Goal: Task Accomplishment & Management: Manage account settings

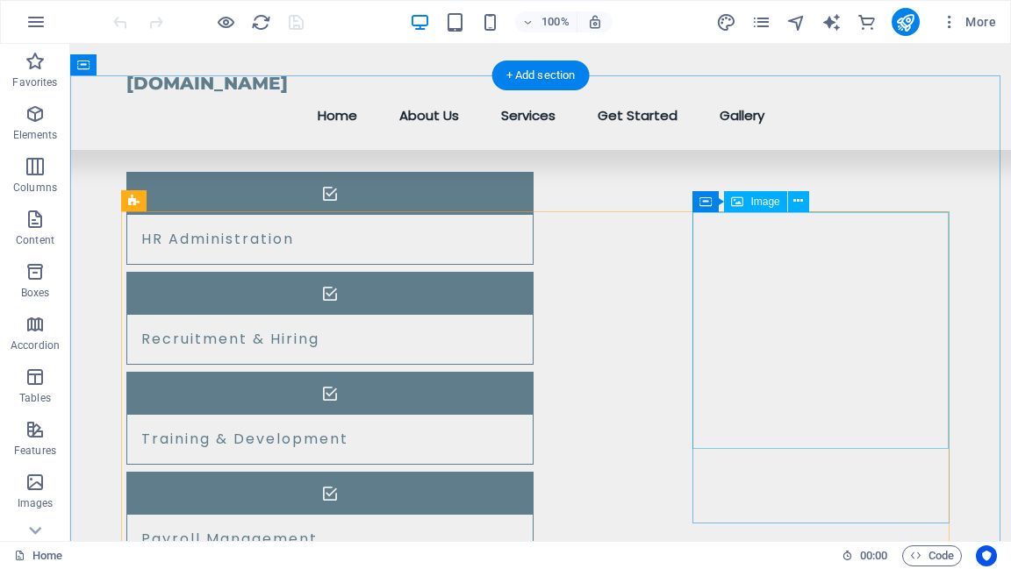
scroll to position [1544, 0]
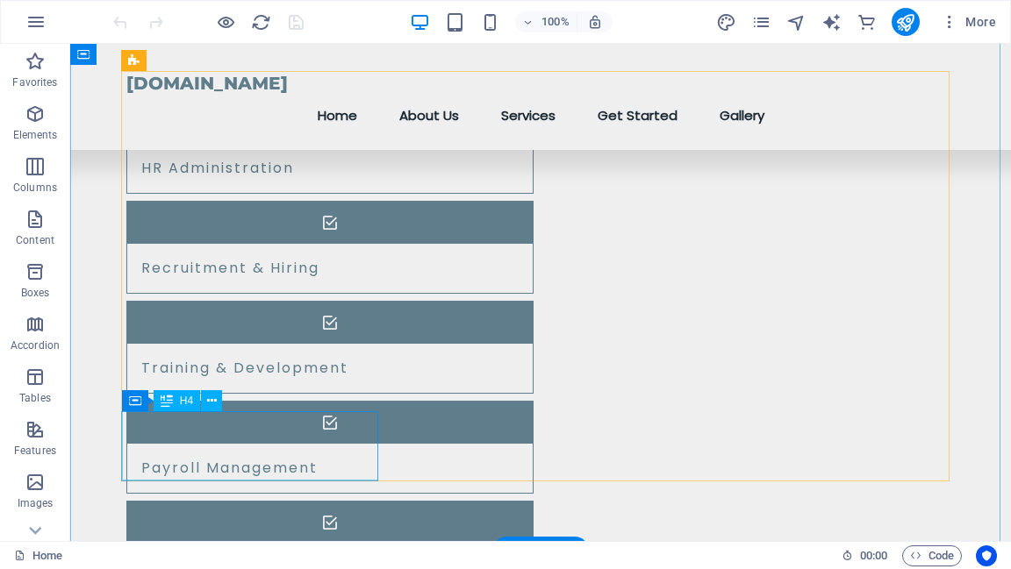
drag, startPoint x: 291, startPoint y: 426, endPoint x: 362, endPoint y: 469, distance: 81.9
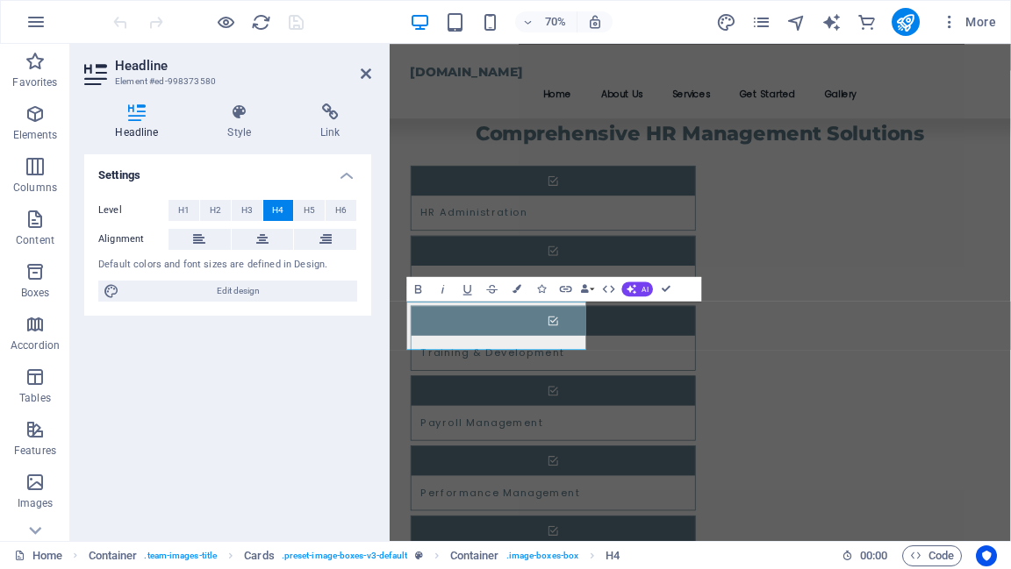
scroll to position [1563, 0]
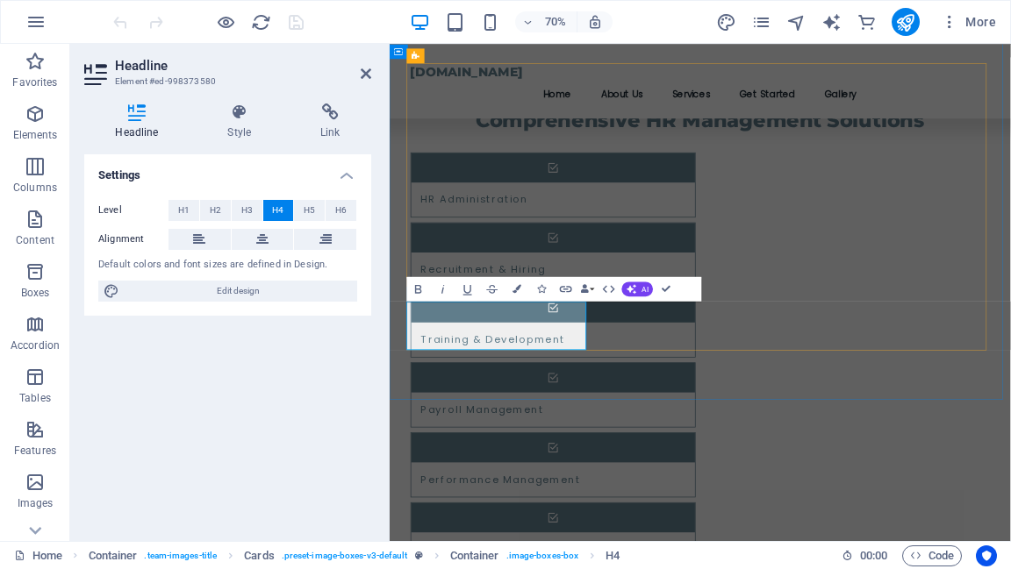
drag, startPoint x: 459, startPoint y: 455, endPoint x: 634, endPoint y: 459, distance: 175.5
click at [184, 204] on span "H1" at bounding box center [183, 210] width 11 height 21
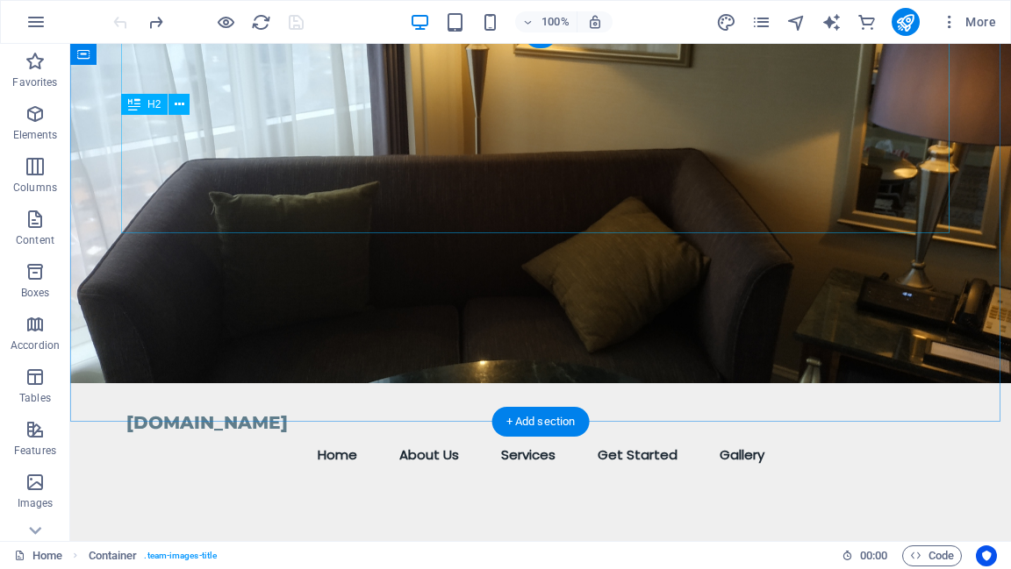
scroll to position [0, 0]
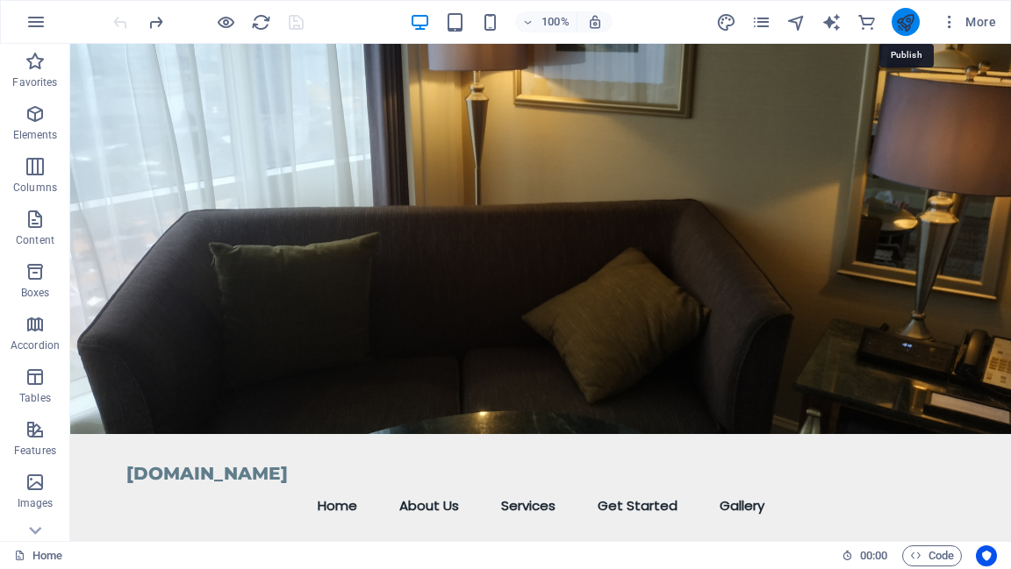
click at [908, 25] on icon "publish" at bounding box center [905, 22] width 20 height 20
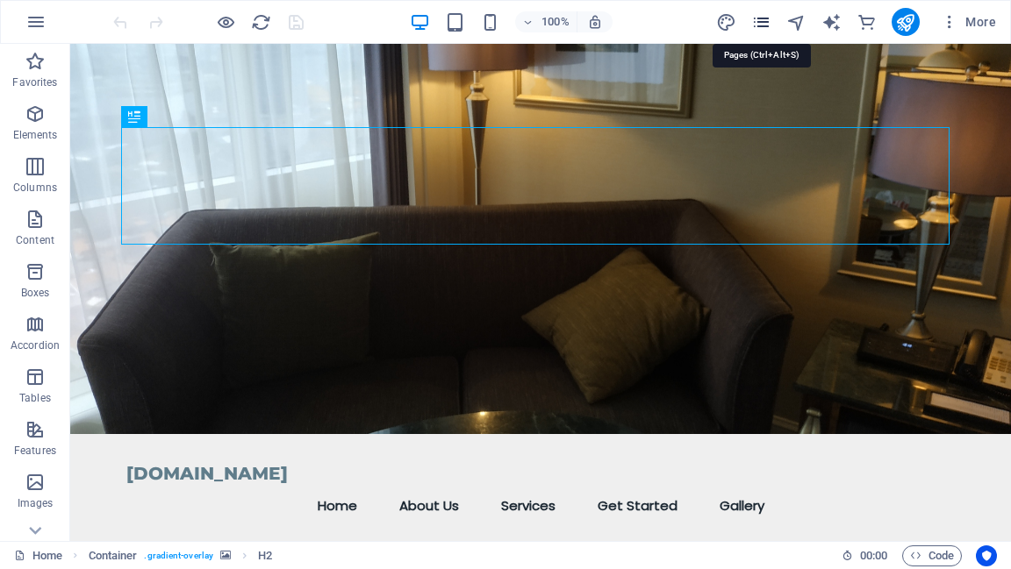
click at [762, 21] on icon "pages" at bounding box center [761, 22] width 20 height 20
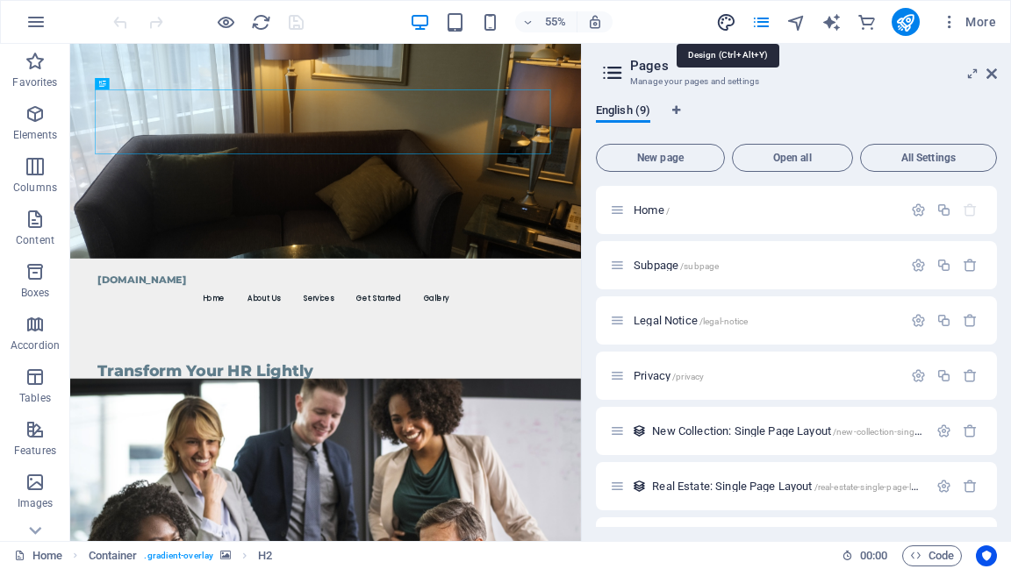
click at [728, 21] on icon "design" at bounding box center [726, 22] width 20 height 20
select select "px"
select select "200"
select select "px"
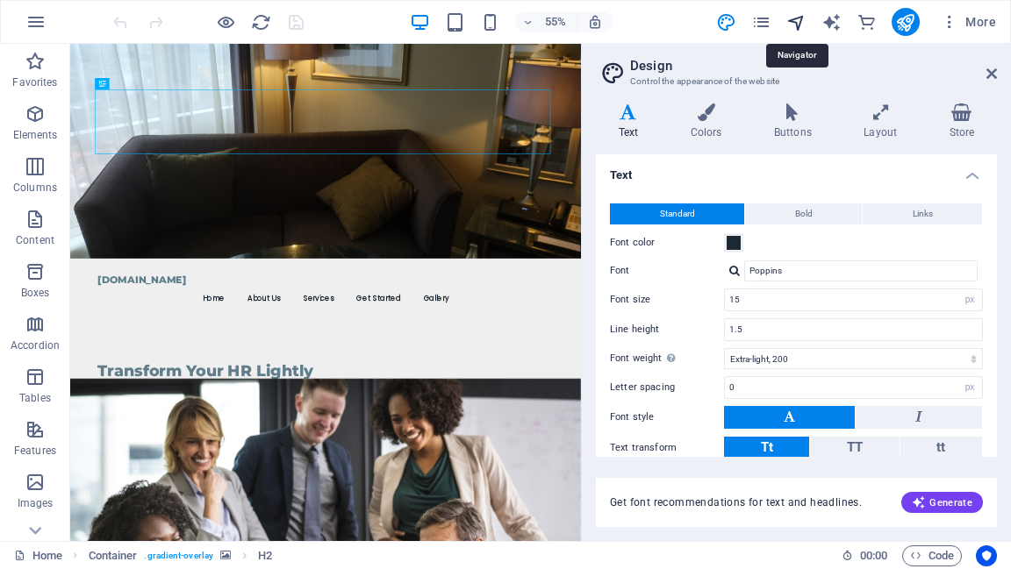
click at [799, 22] on icon "navigator" at bounding box center [796, 22] width 20 height 20
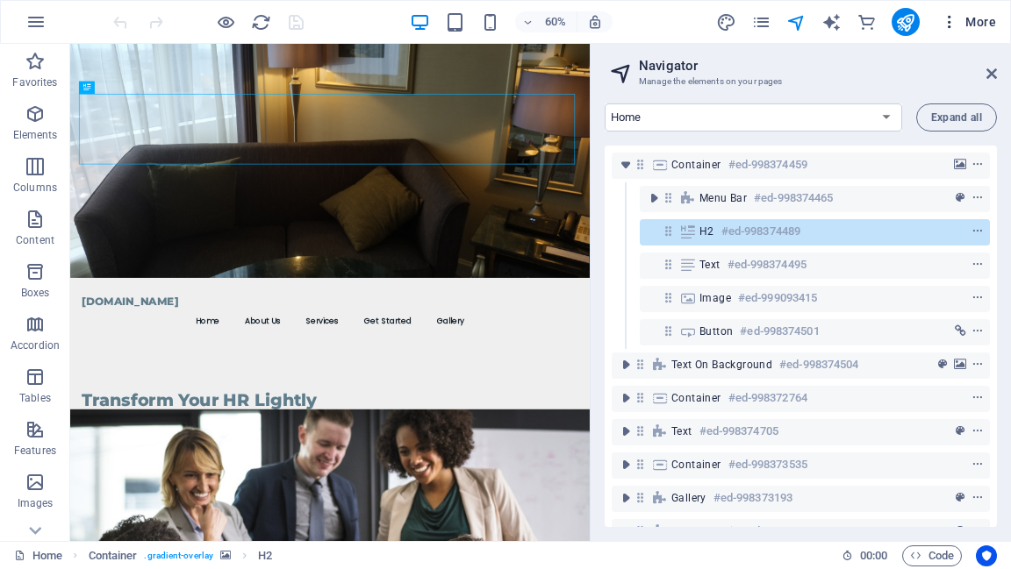
click at [949, 25] on icon "button" at bounding box center [950, 22] width 18 height 18
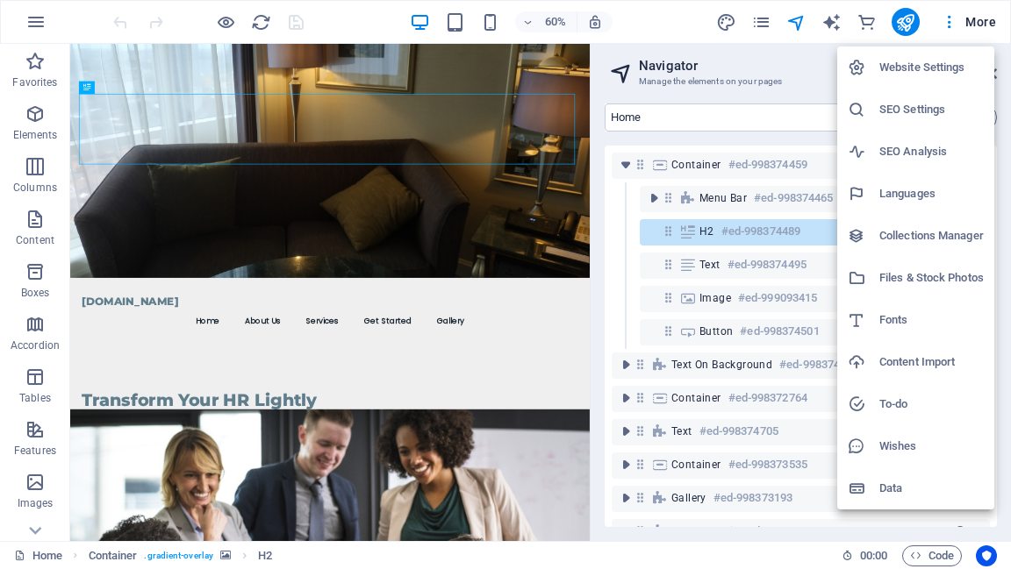
click at [946, 68] on h6 "Website Settings" at bounding box center [931, 67] width 104 height 21
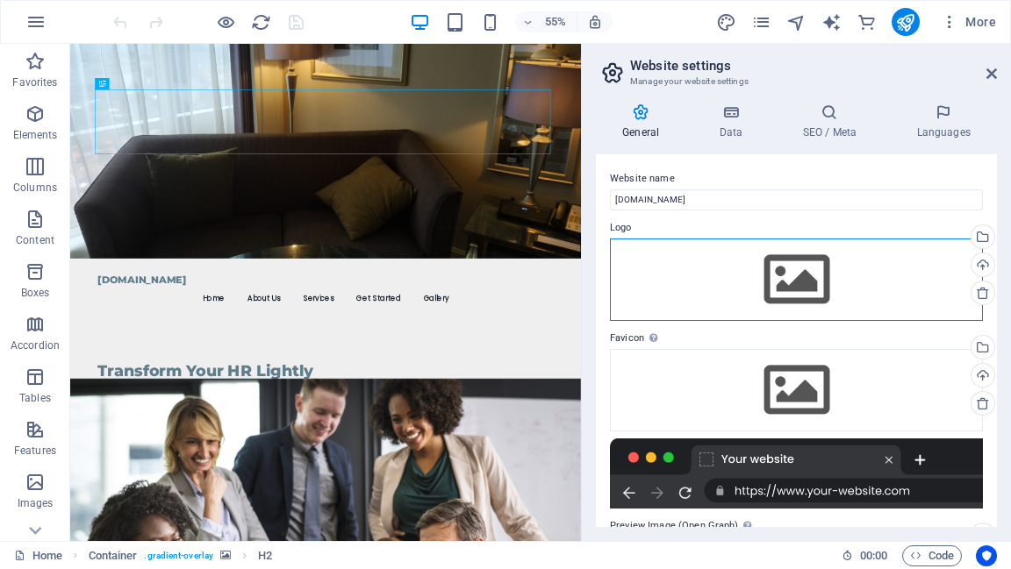
click at [803, 276] on div "Drag files here, click to choose files or select files from Files or our free s…" at bounding box center [796, 280] width 373 height 82
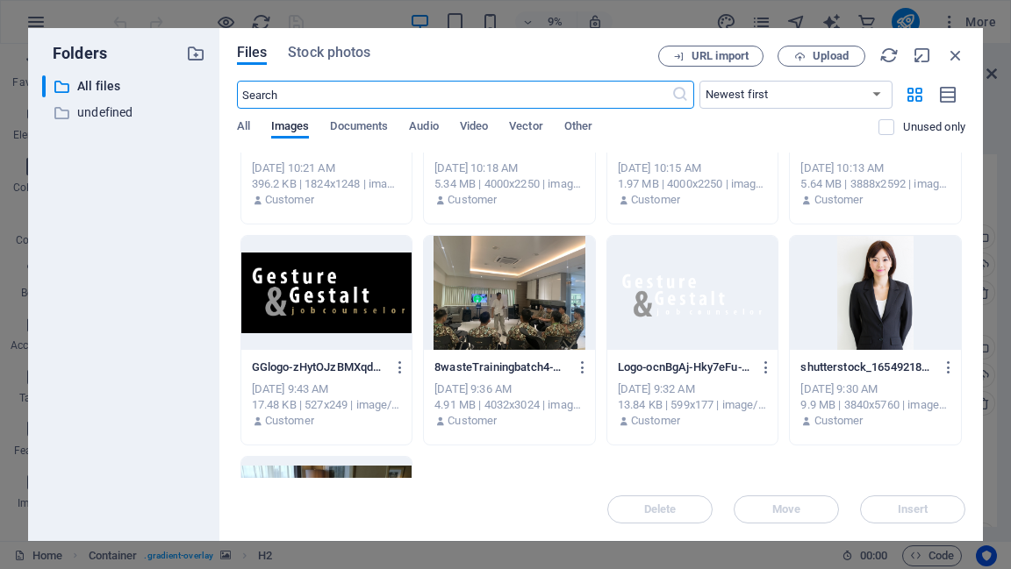
scroll to position [1264, 0]
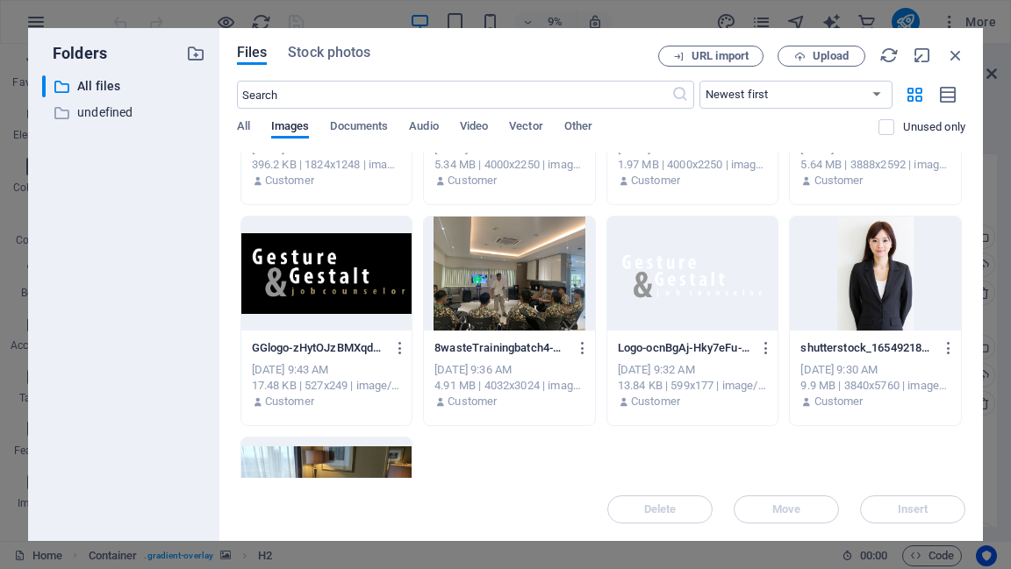
click at [373, 274] on div at bounding box center [326, 274] width 171 height 114
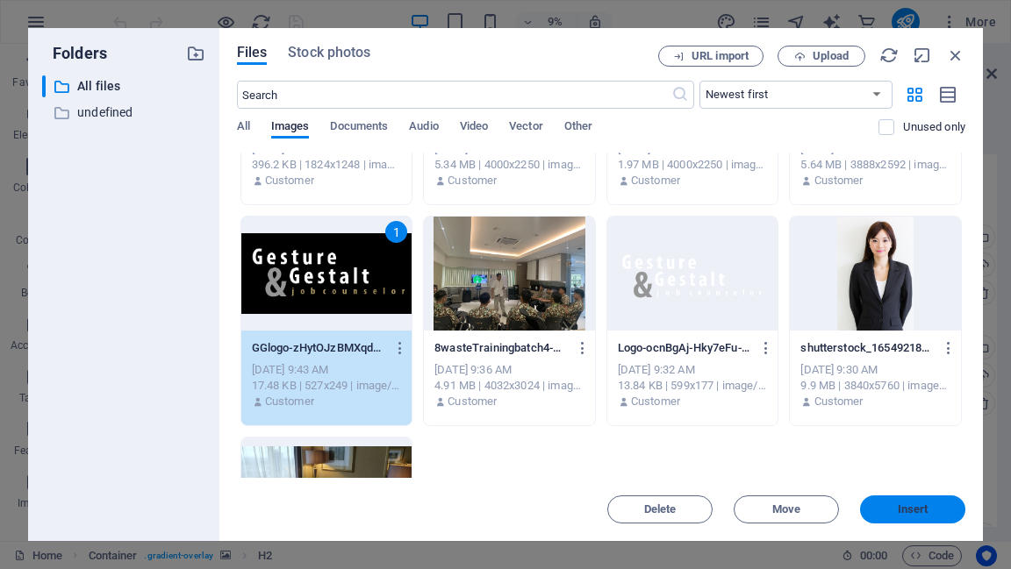
click at [922, 508] on span "Insert" at bounding box center [913, 510] width 31 height 11
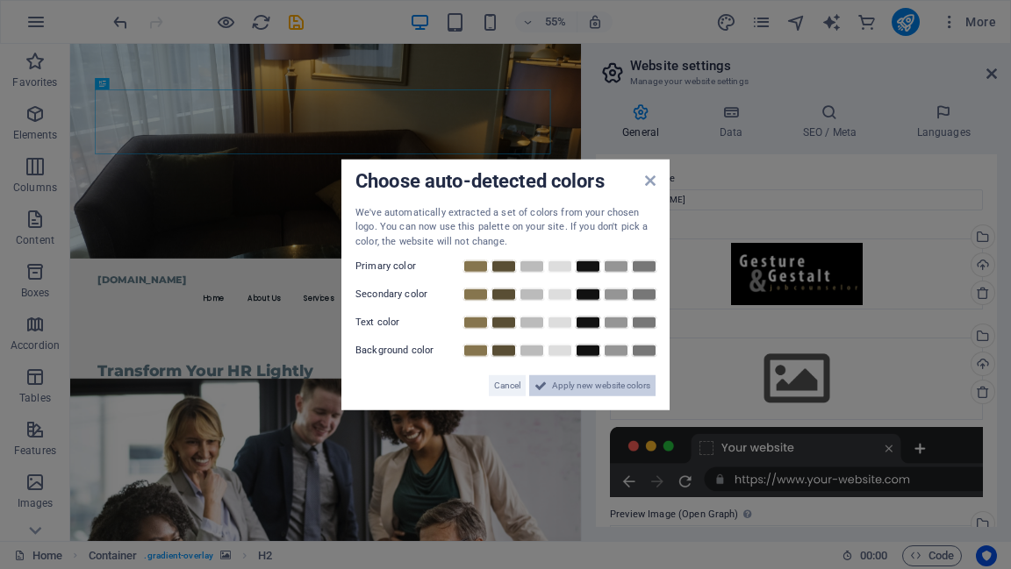
click at [578, 388] on span "Apply new website colors" at bounding box center [601, 386] width 98 height 21
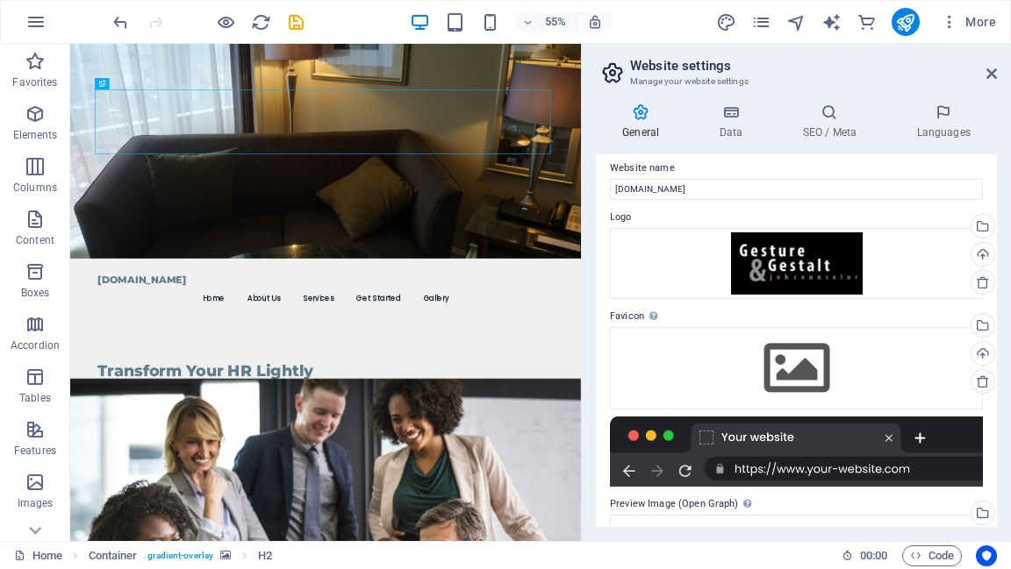
scroll to position [0, 0]
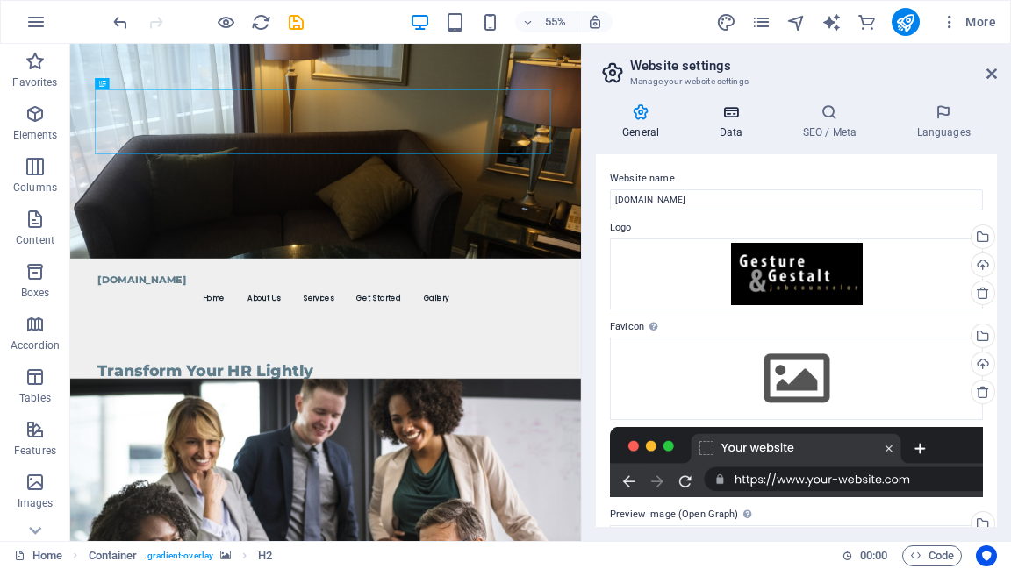
click at [734, 116] on icon at bounding box center [730, 113] width 76 height 18
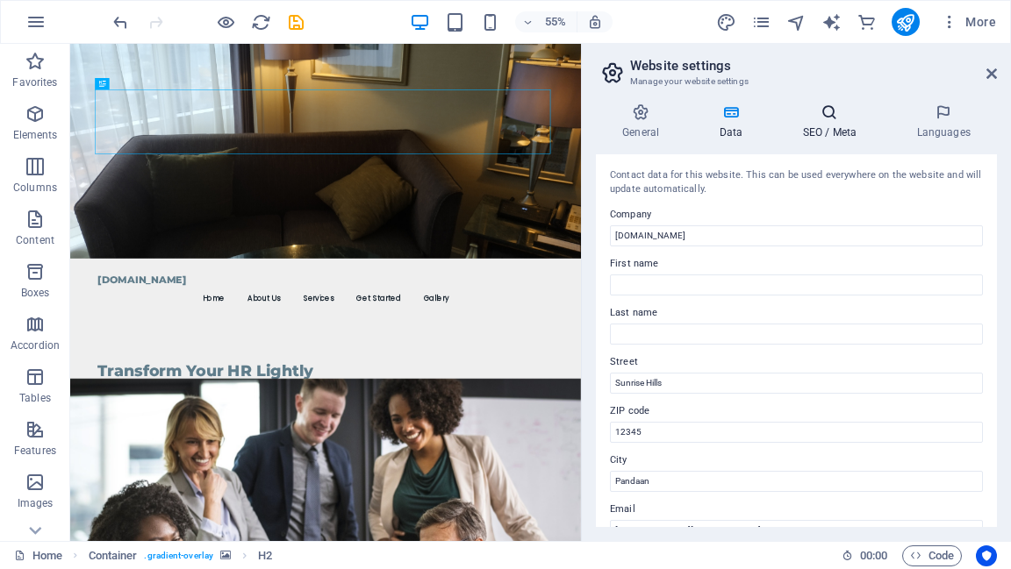
click at [828, 121] on h4 "SEO / Meta" at bounding box center [833, 122] width 114 height 37
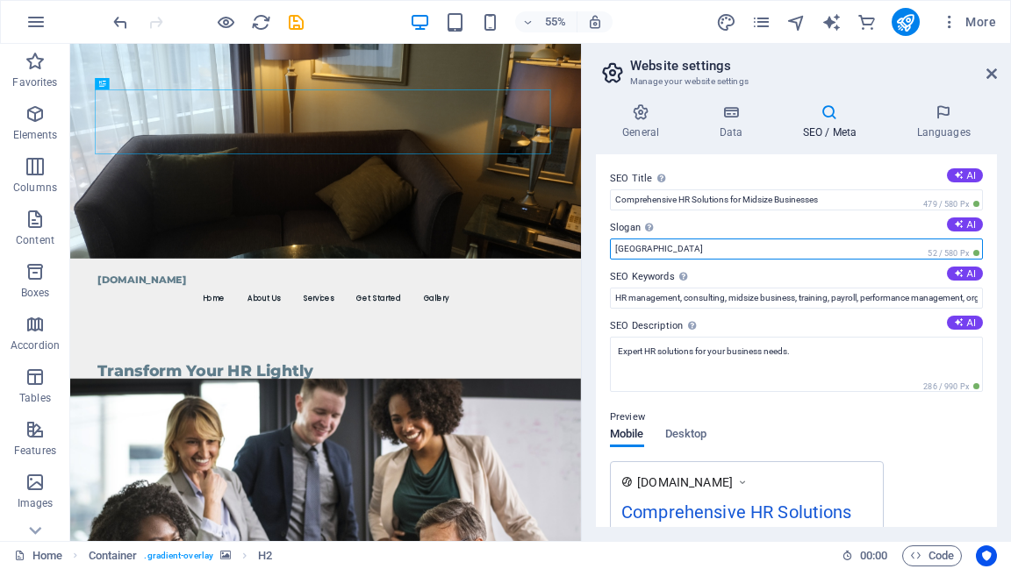
click at [676, 249] on input "[GEOGRAPHIC_DATA]" at bounding box center [796, 249] width 373 height 21
drag, startPoint x: 672, startPoint y: 249, endPoint x: 584, endPoint y: 249, distance: 88.6
click at [584, 249] on aside "Website settings Manage your website settings General Data SEO / Meta Languages…" at bounding box center [796, 293] width 430 height 498
type input "HR simple solution"
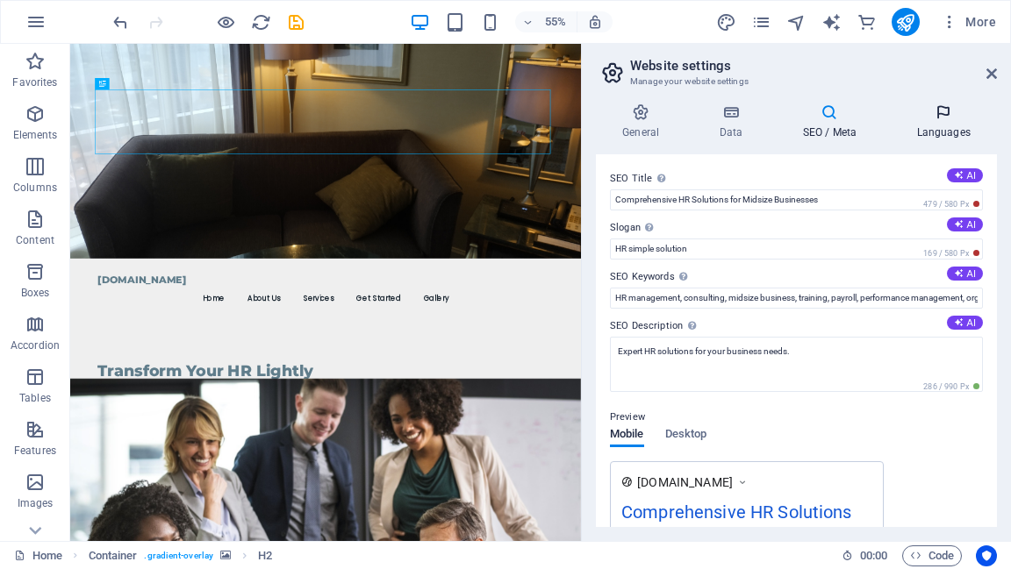
click at [938, 120] on icon at bounding box center [943, 113] width 107 height 18
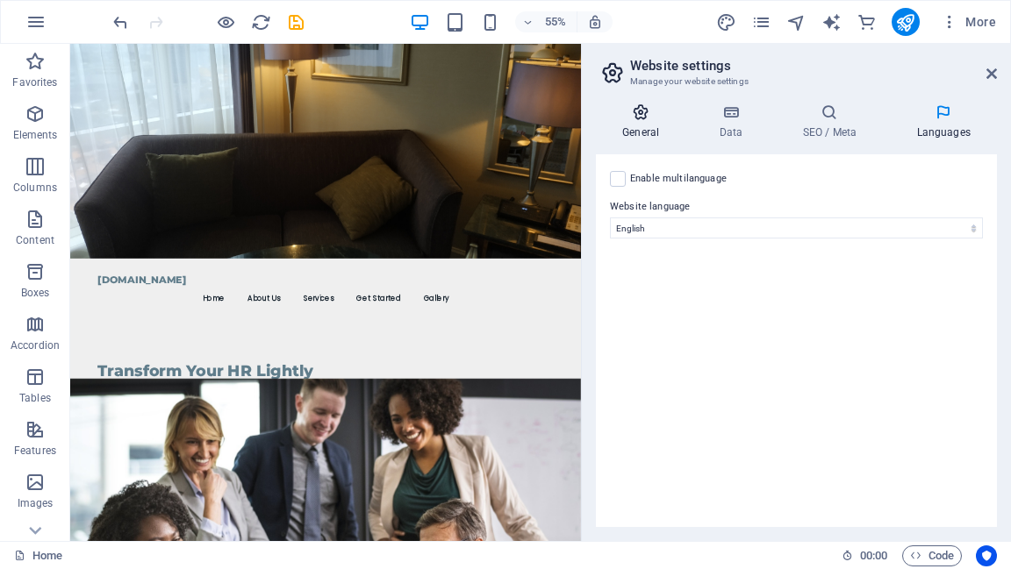
click at [644, 121] on h4 "General" at bounding box center [644, 122] width 97 height 37
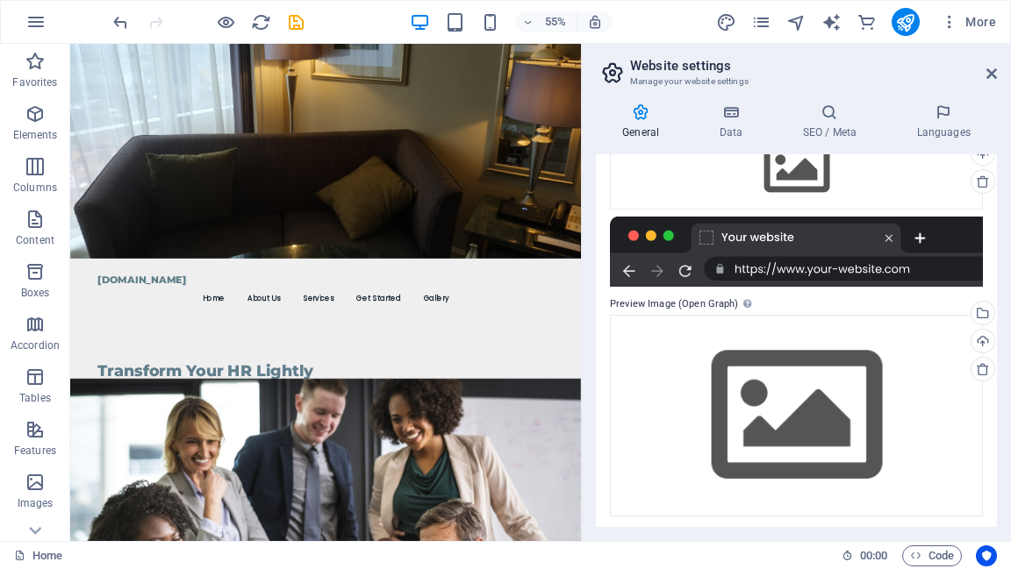
scroll to position [213, 0]
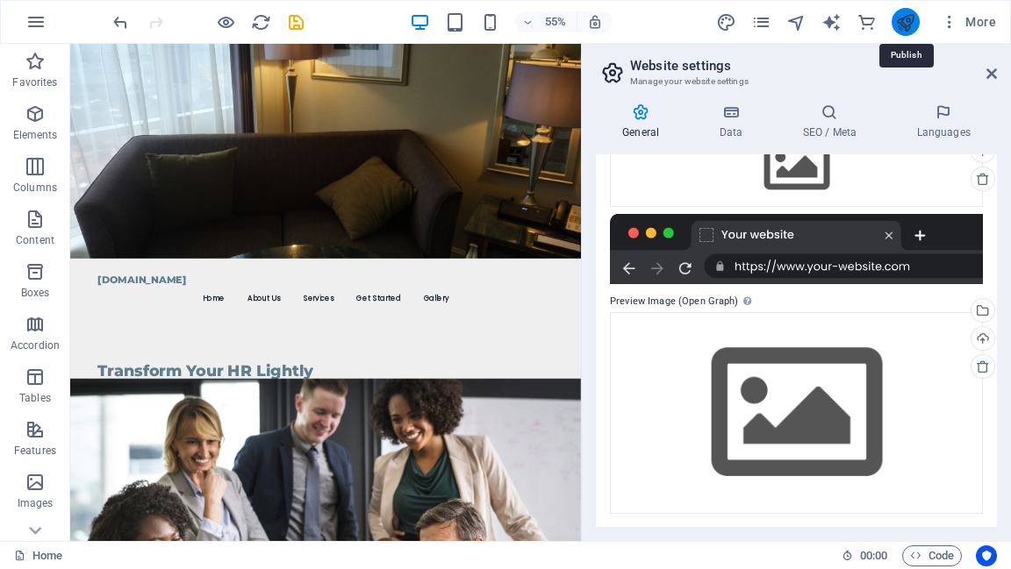
click at [907, 20] on icon "publish" at bounding box center [905, 22] width 20 height 20
